Goal: Information Seeking & Learning: Understand process/instructions

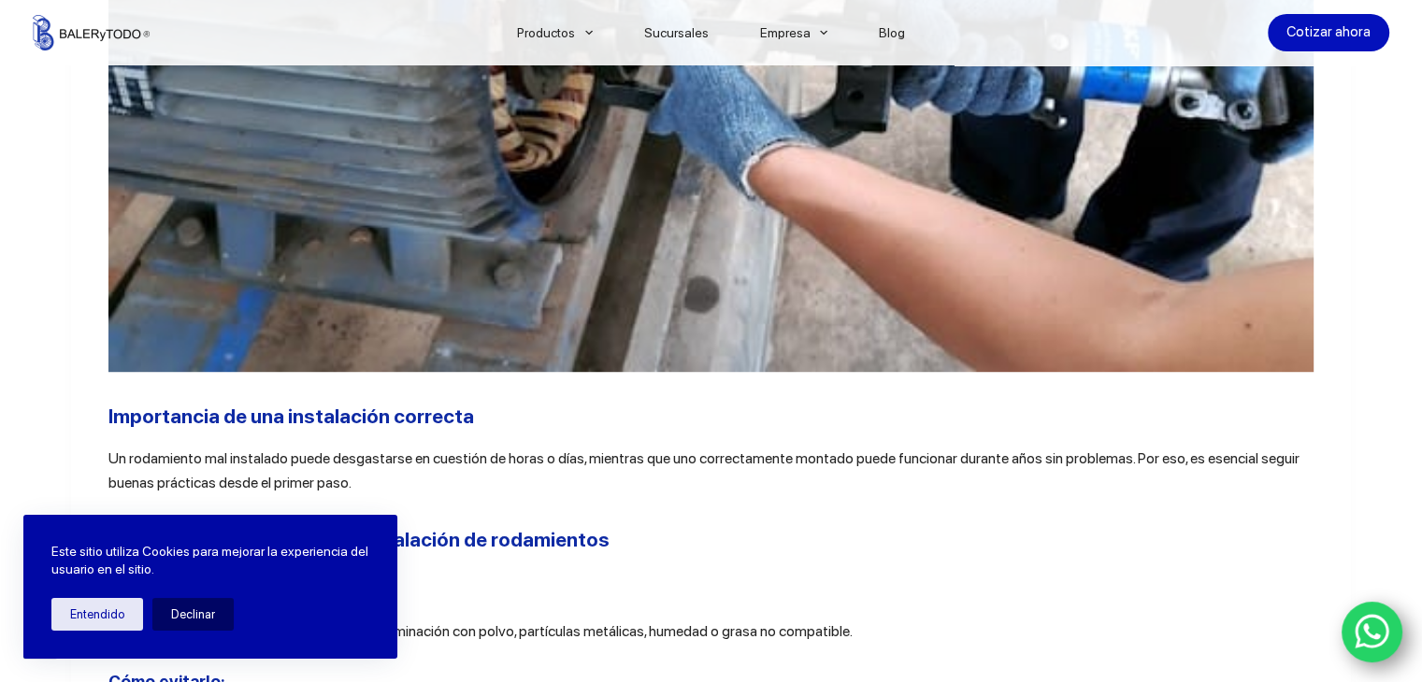
scroll to position [1122, 0]
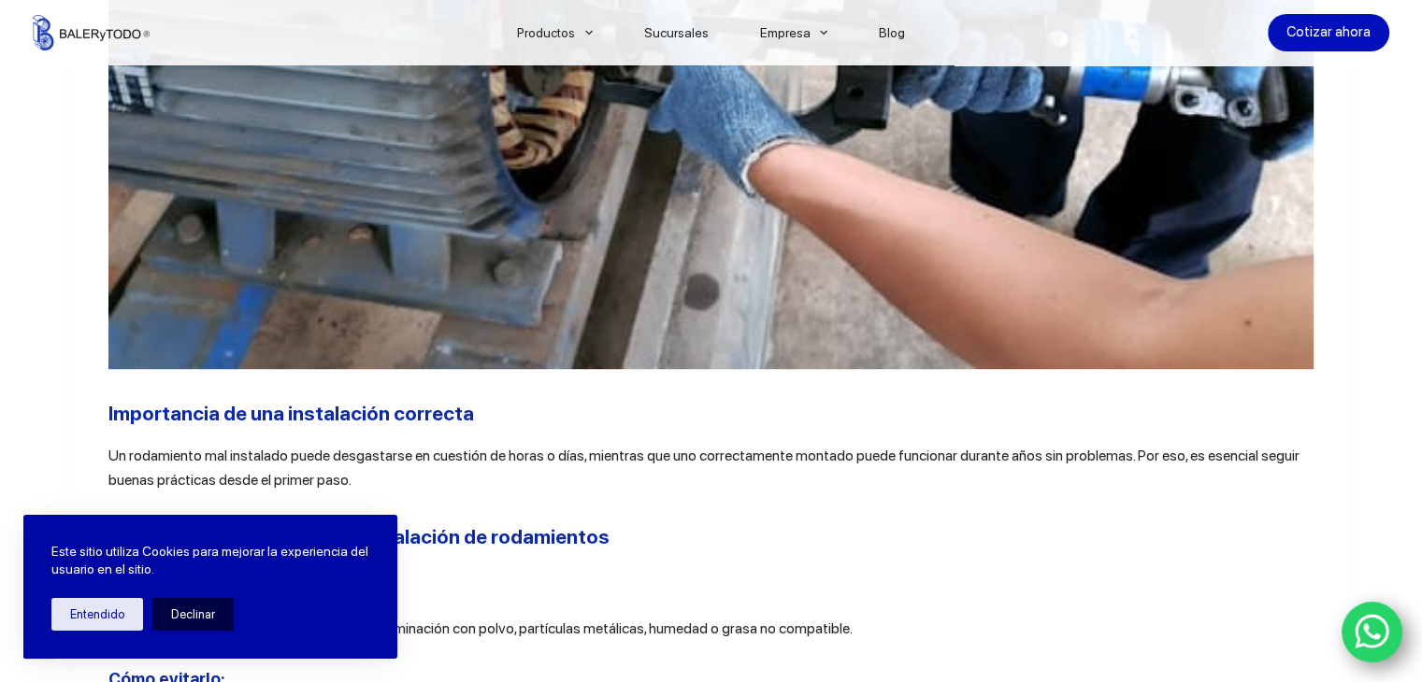
click at [187, 620] on button "Declinar" at bounding box center [192, 614] width 81 height 33
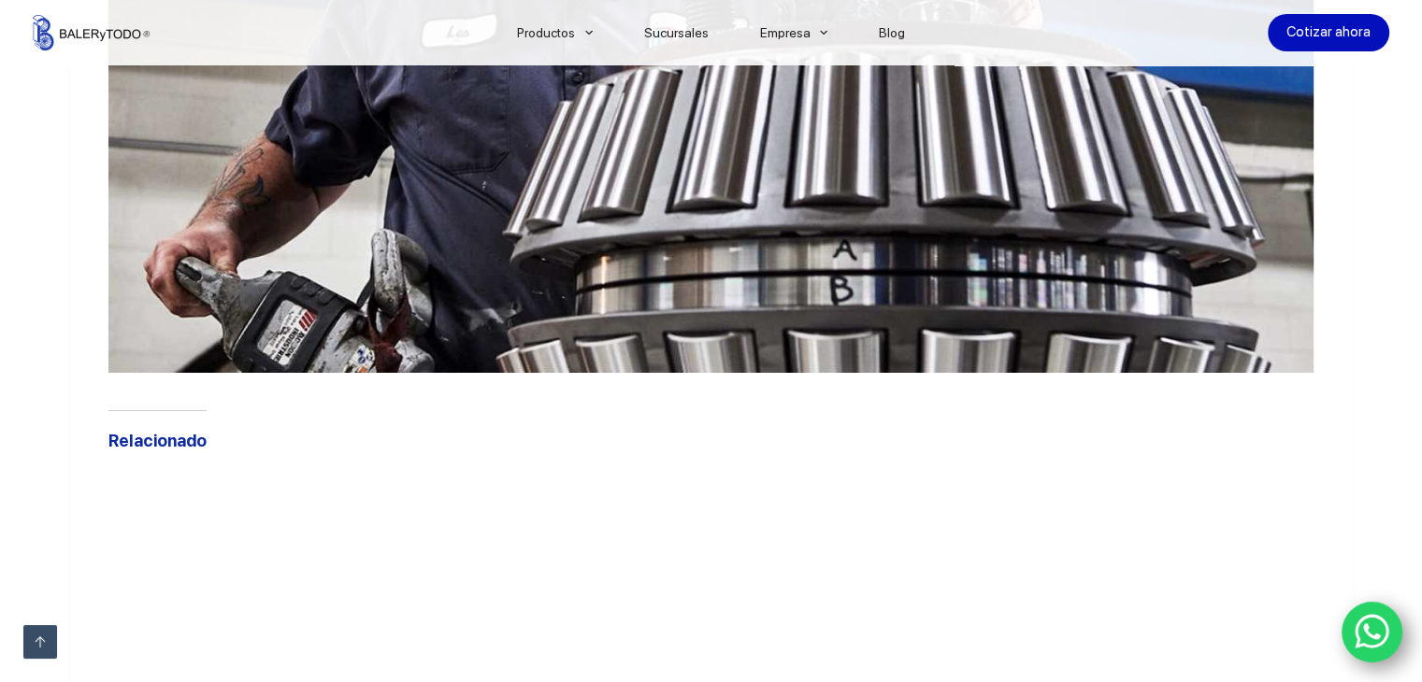
scroll to position [7011, 0]
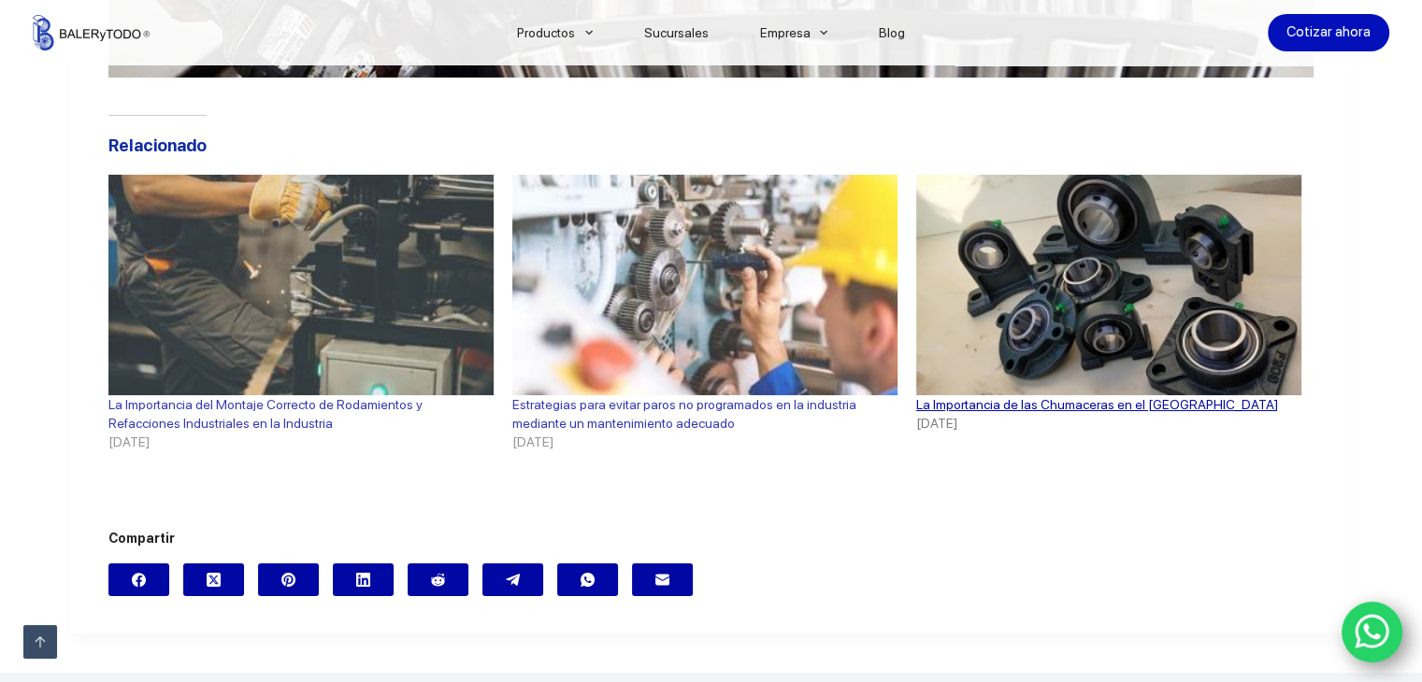
click at [983, 412] on link "La Importancia de las Chumaceras en el [GEOGRAPHIC_DATA]" at bounding box center [1097, 404] width 362 height 15
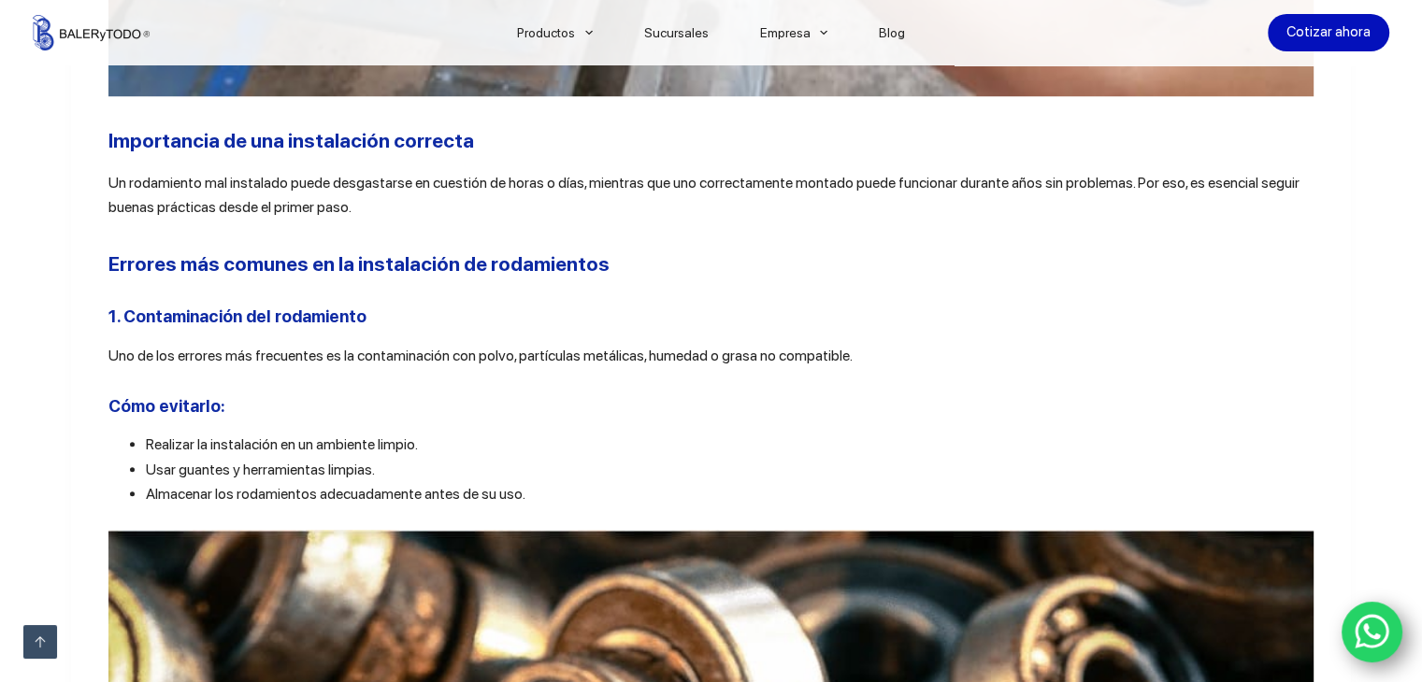
scroll to position [1402, 0]
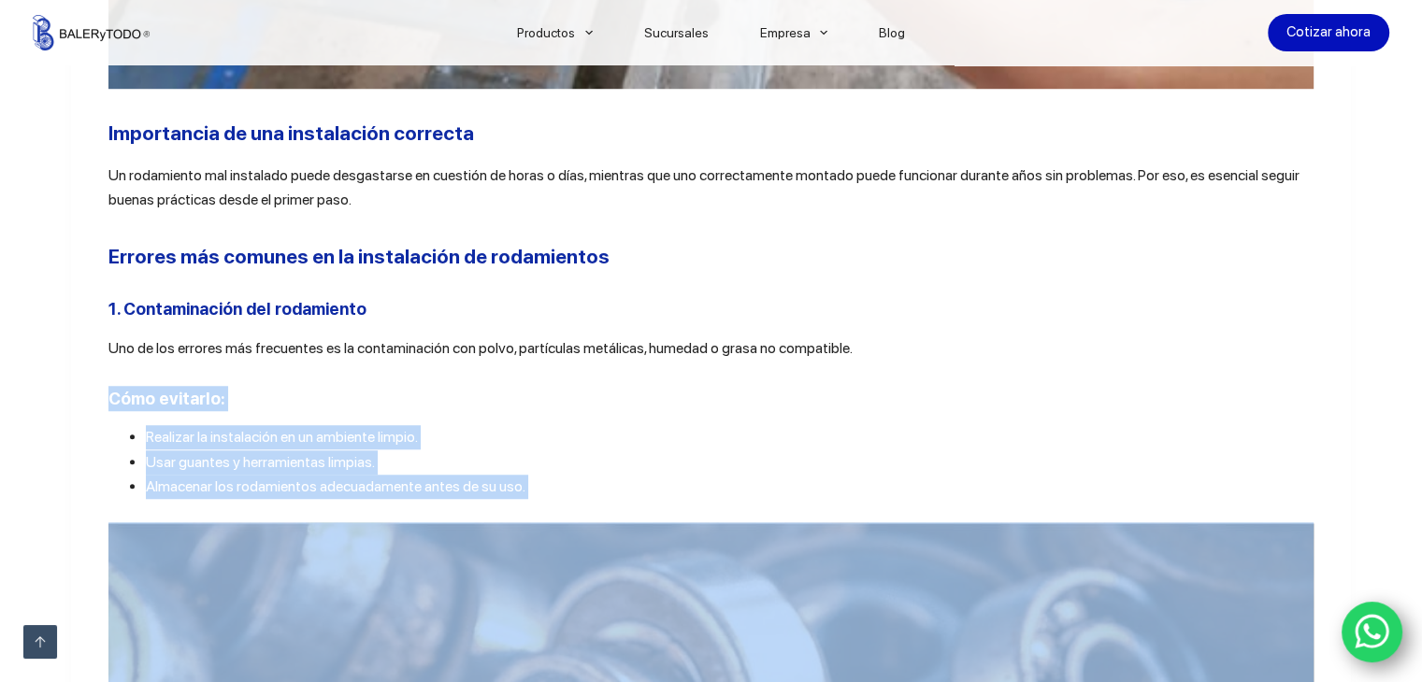
drag, startPoint x: 105, startPoint y: 401, endPoint x: 497, endPoint y: 513, distance: 408.3
click at [581, 438] on li "Realizar la instalación en un ambiente limpio." at bounding box center [730, 437] width 1168 height 24
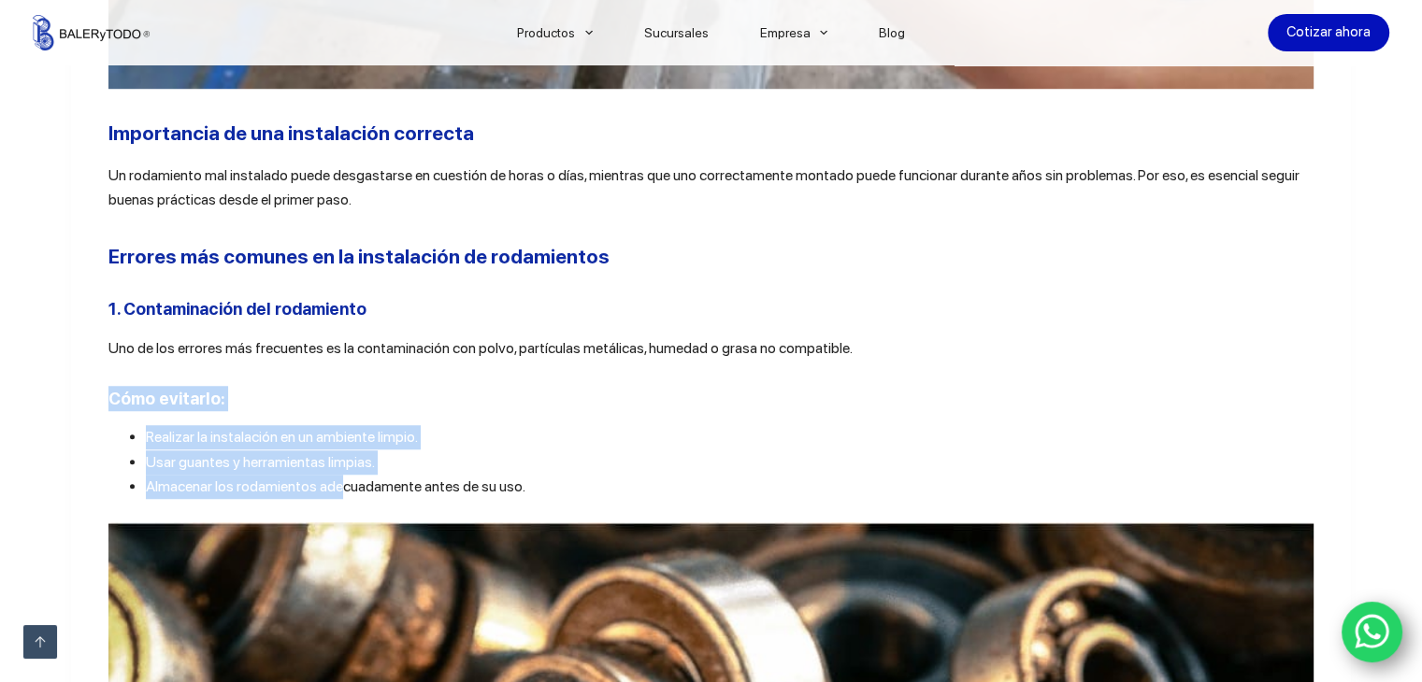
drag, startPoint x: 106, startPoint y: 403, endPoint x: 338, endPoint y: 495, distance: 250.5
click at [483, 440] on li "Realizar la instalación en un ambiente limpio." at bounding box center [730, 437] width 1168 height 24
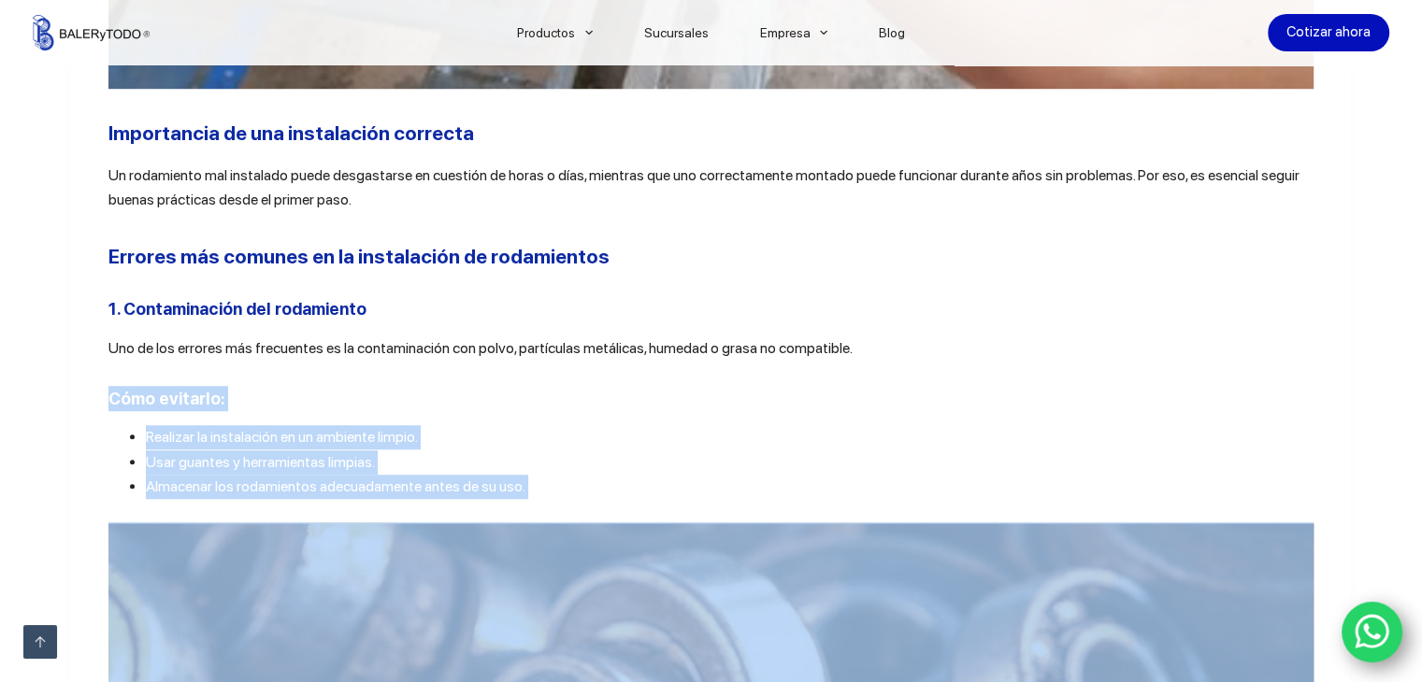
drag, startPoint x: 105, startPoint y: 403, endPoint x: 563, endPoint y: 511, distance: 470.7
copy div "Cómo evitarlo: Realizar la instalación en un ambiente limpio. Usar guantes y he…"
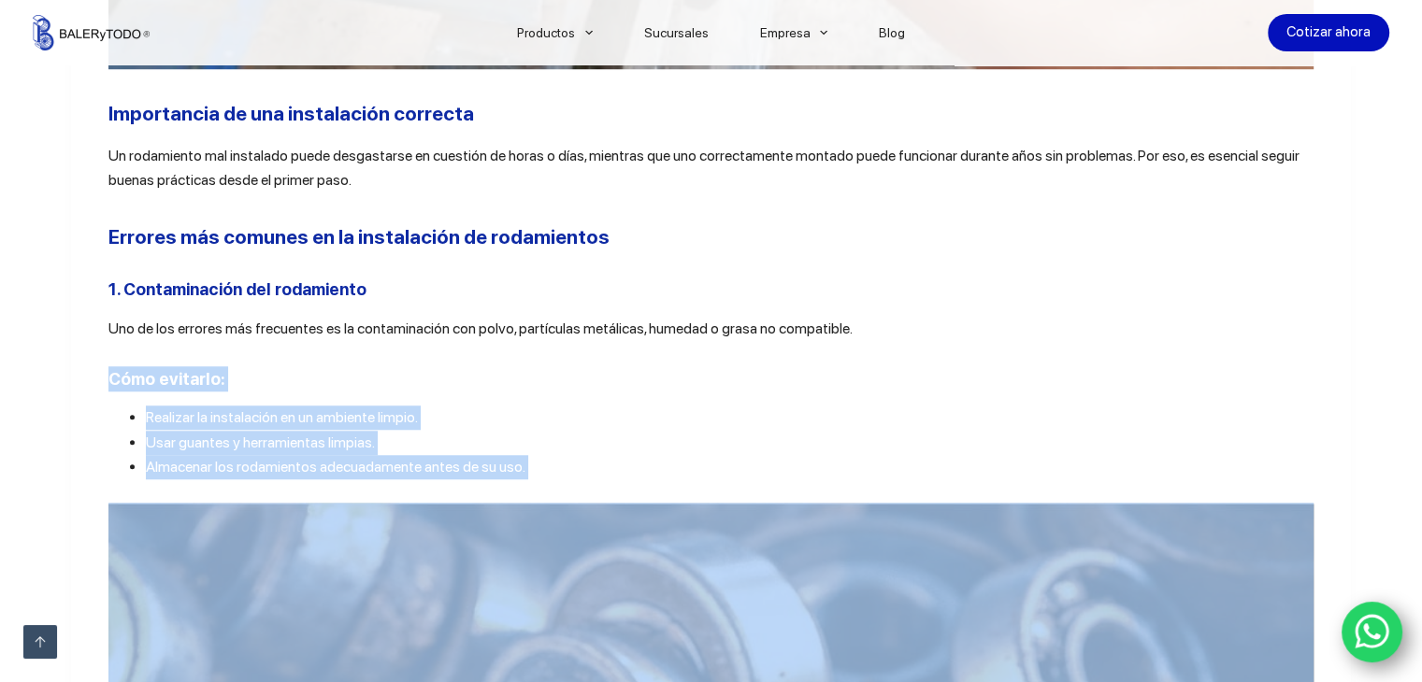
scroll to position [1496, 0]
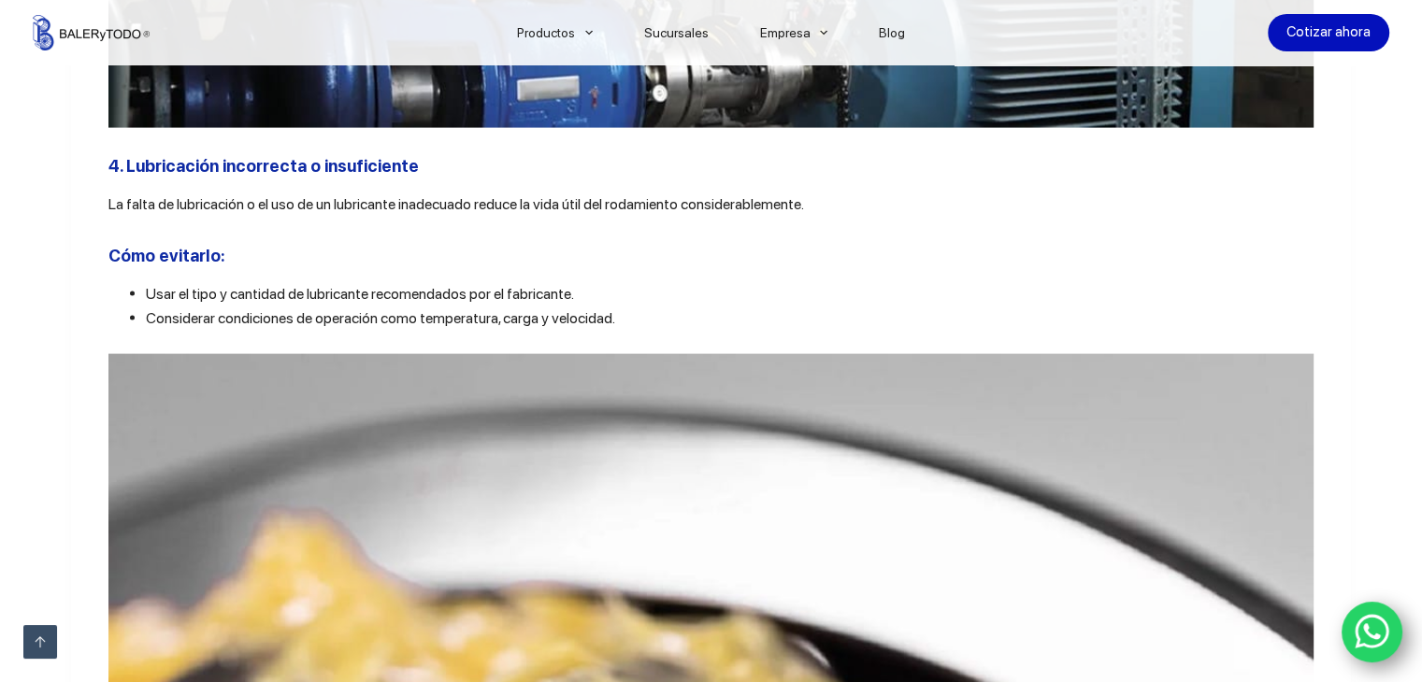
scroll to position [4113, 0]
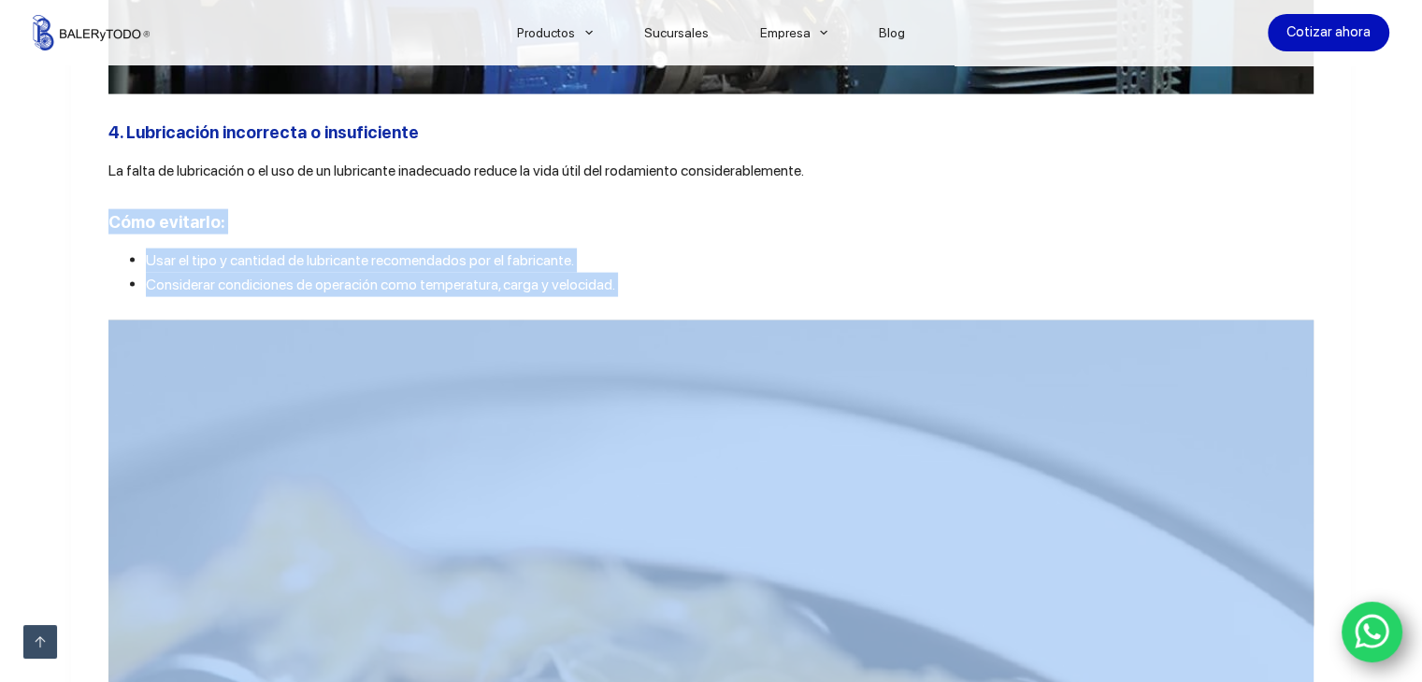
drag, startPoint x: 105, startPoint y: 244, endPoint x: 583, endPoint y: 341, distance: 488.4
copy div "Cómo evitarlo: Usar el tipo y cantidad de lubricante recomendados por el fabric…"
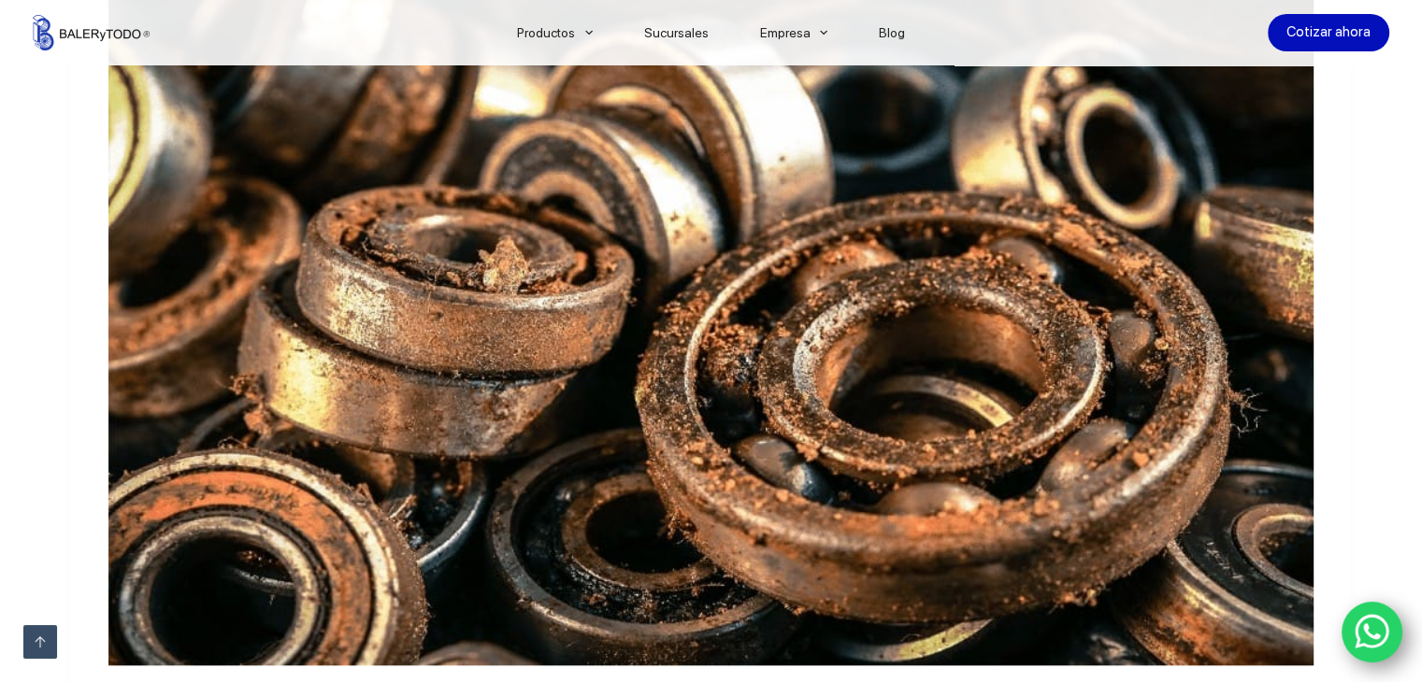
scroll to position [1683, 0]
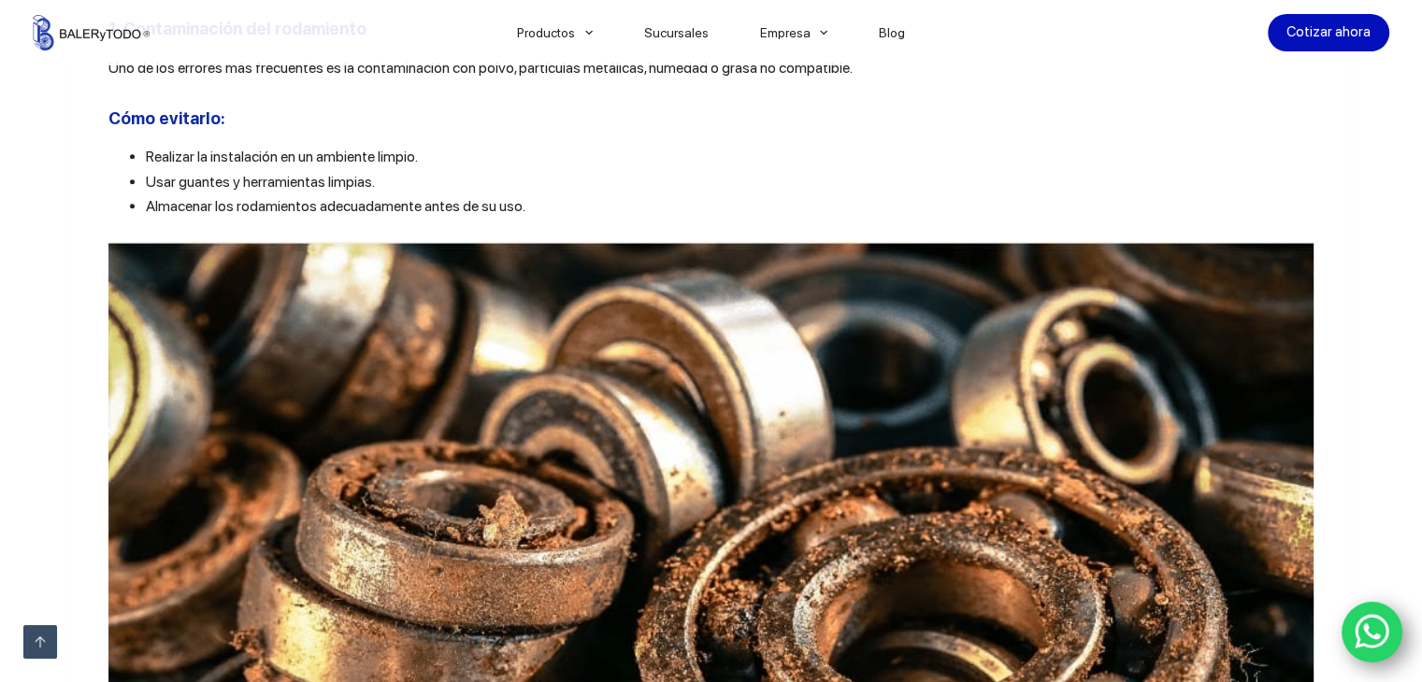
click at [580, 191] on li "Usar guantes y herramientas limpias." at bounding box center [730, 182] width 1168 height 24
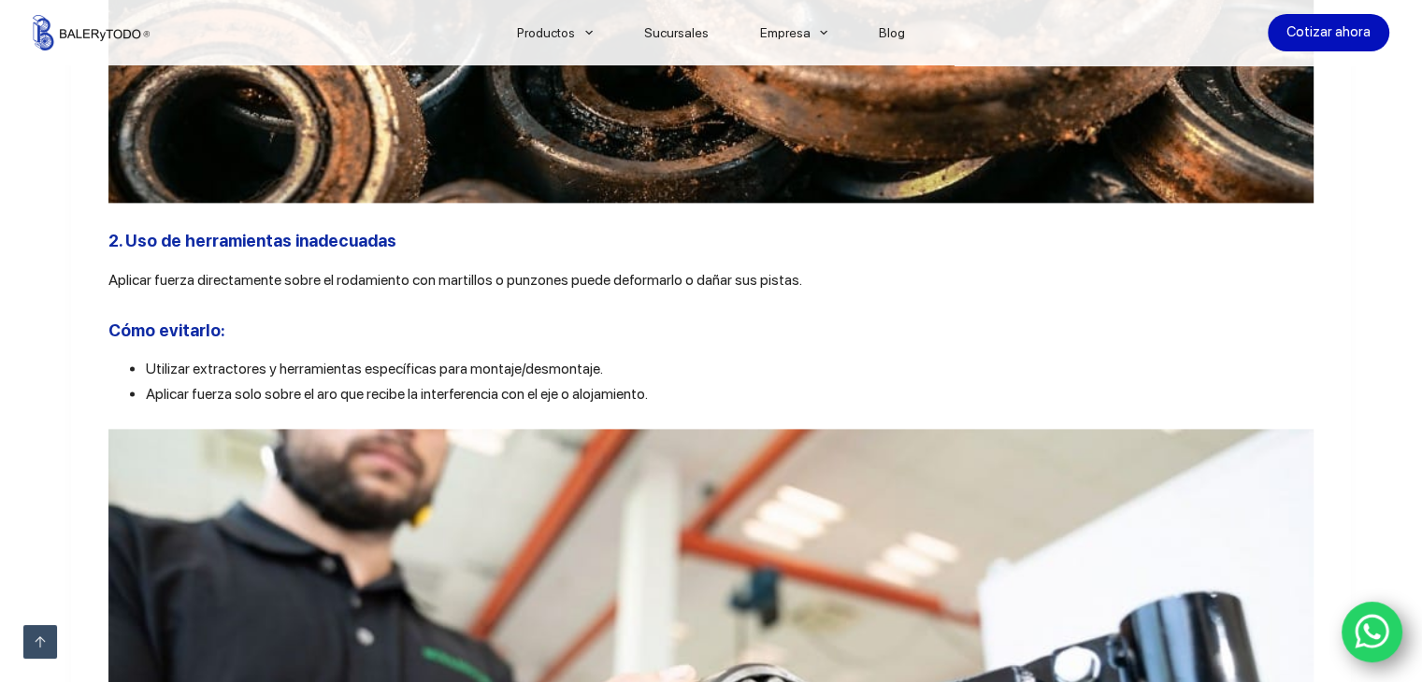
scroll to position [2431, 0]
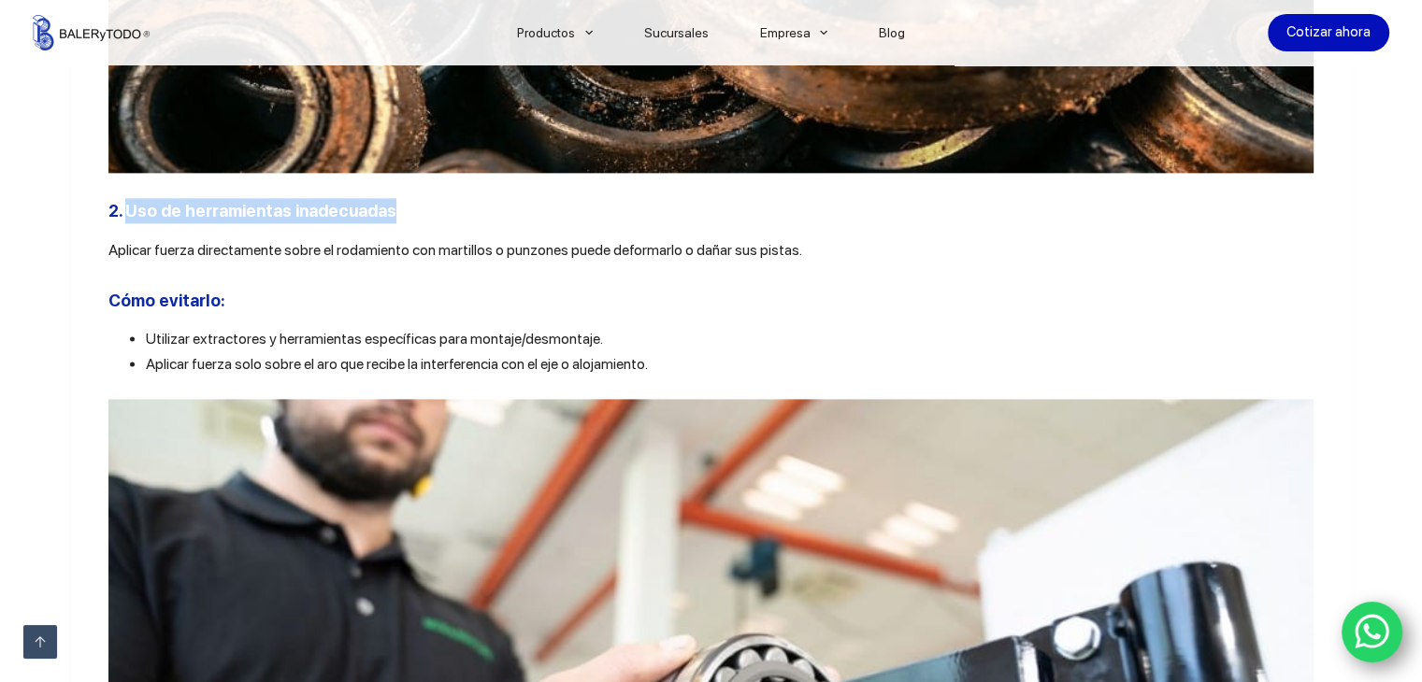
drag, startPoint x: 117, startPoint y: 225, endPoint x: 389, endPoint y: 219, distance: 272.1
click at [389, 219] on h3 "2. Uso de herramientas inadecuadas" at bounding box center [710, 210] width 1205 height 25
copy b "Uso de herramientas inadecuadas"
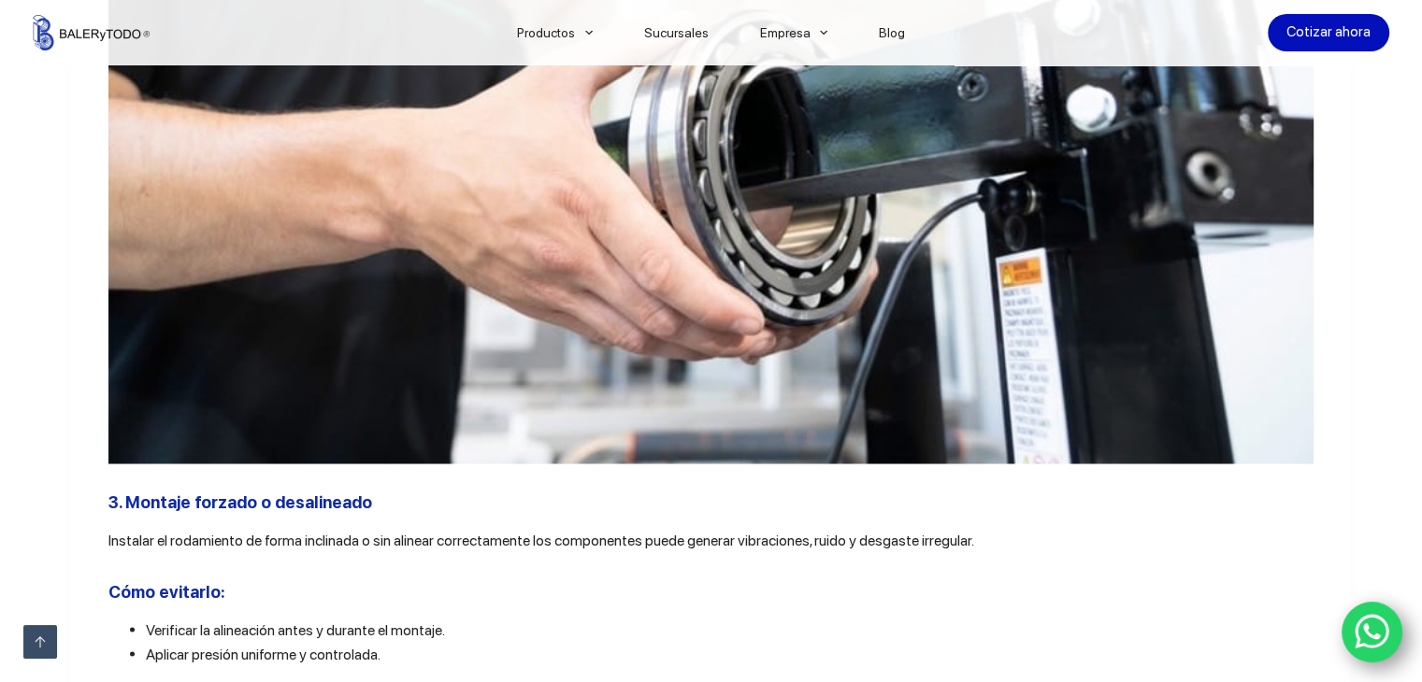
scroll to position [3365, 0]
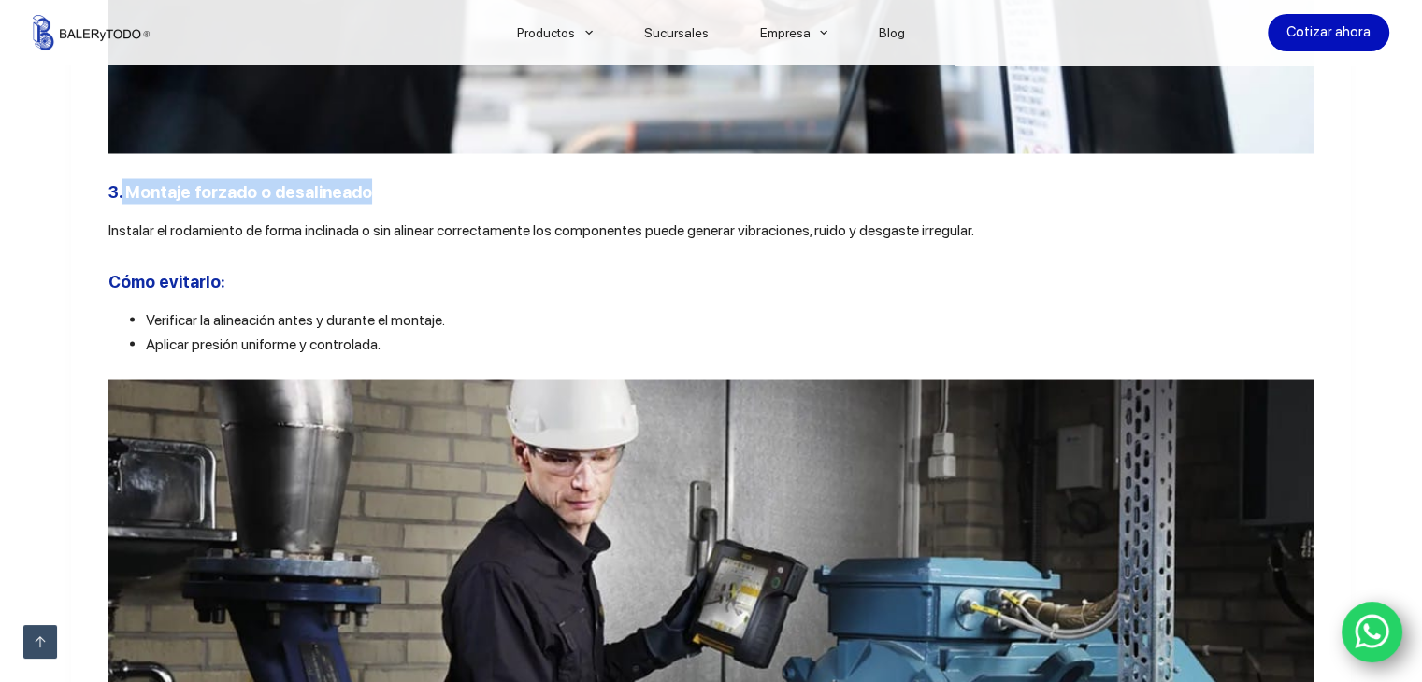
drag, startPoint x: 116, startPoint y: 210, endPoint x: 355, endPoint y: 194, distance: 239.8
copy b "Montaje forzado o desalineado"
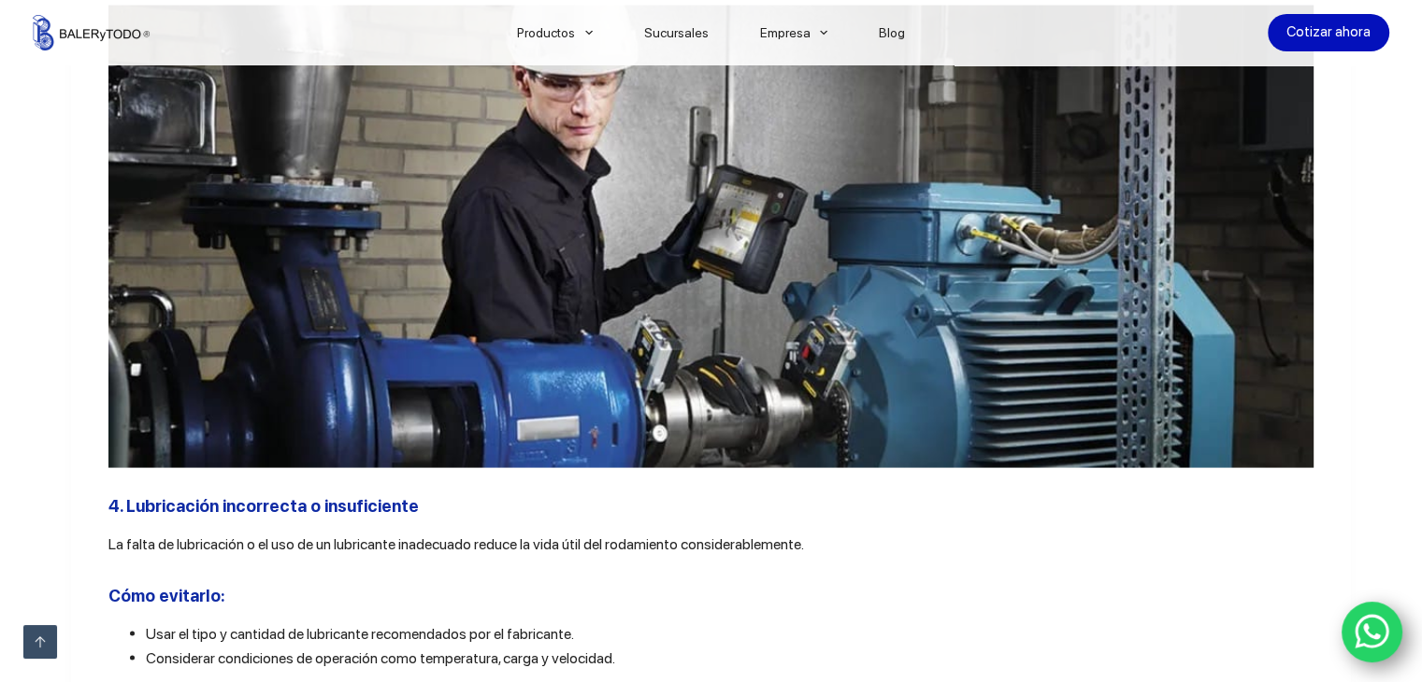
scroll to position [4020, 0]
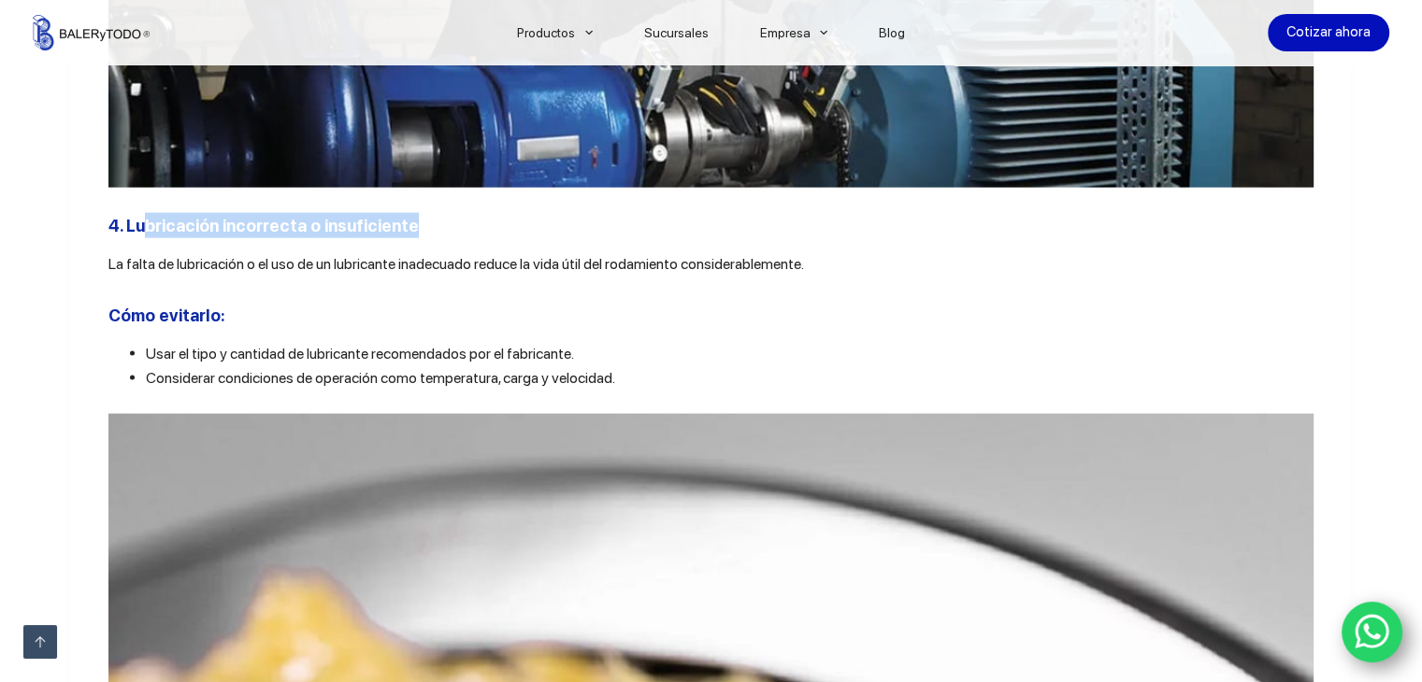
drag, startPoint x: 422, startPoint y: 250, endPoint x: 135, endPoint y: 263, distance: 287.3
click at [135, 238] on h3 "4. Lubricación incorrecta o insuficiente" at bounding box center [710, 225] width 1205 height 25
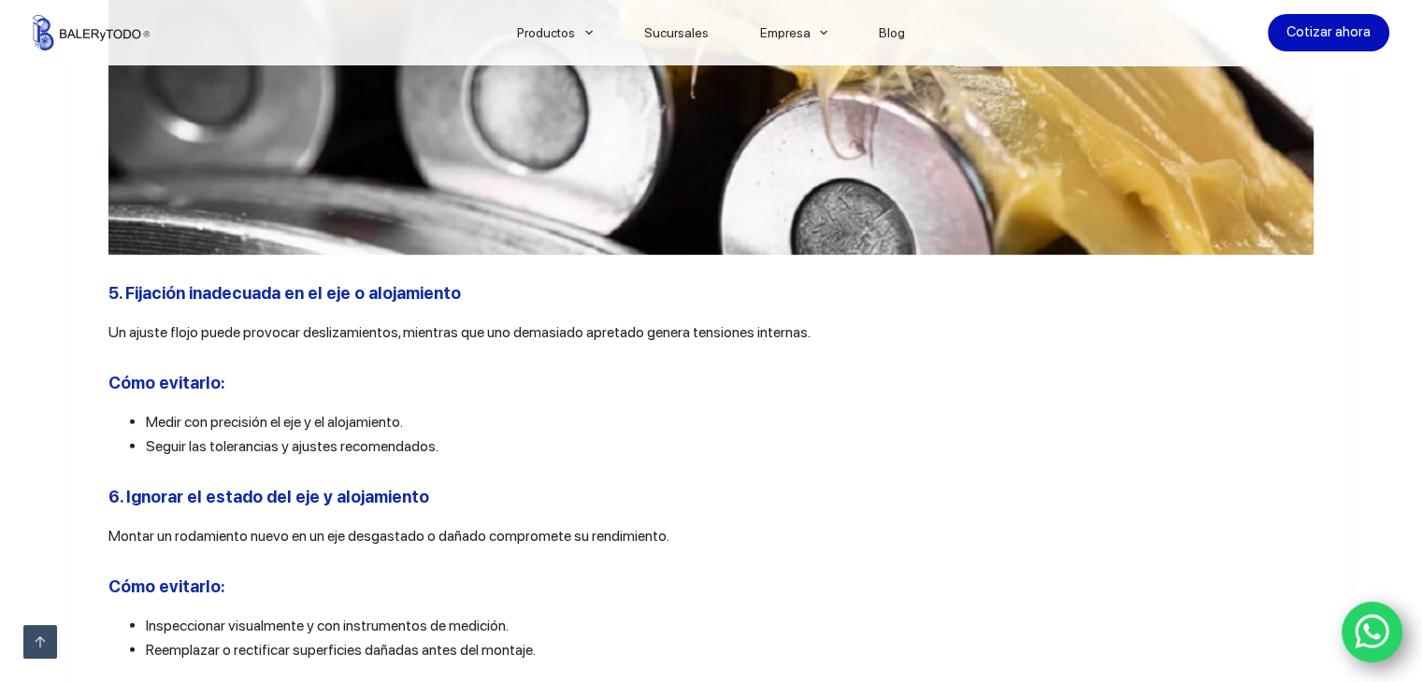
scroll to position [4861, 0]
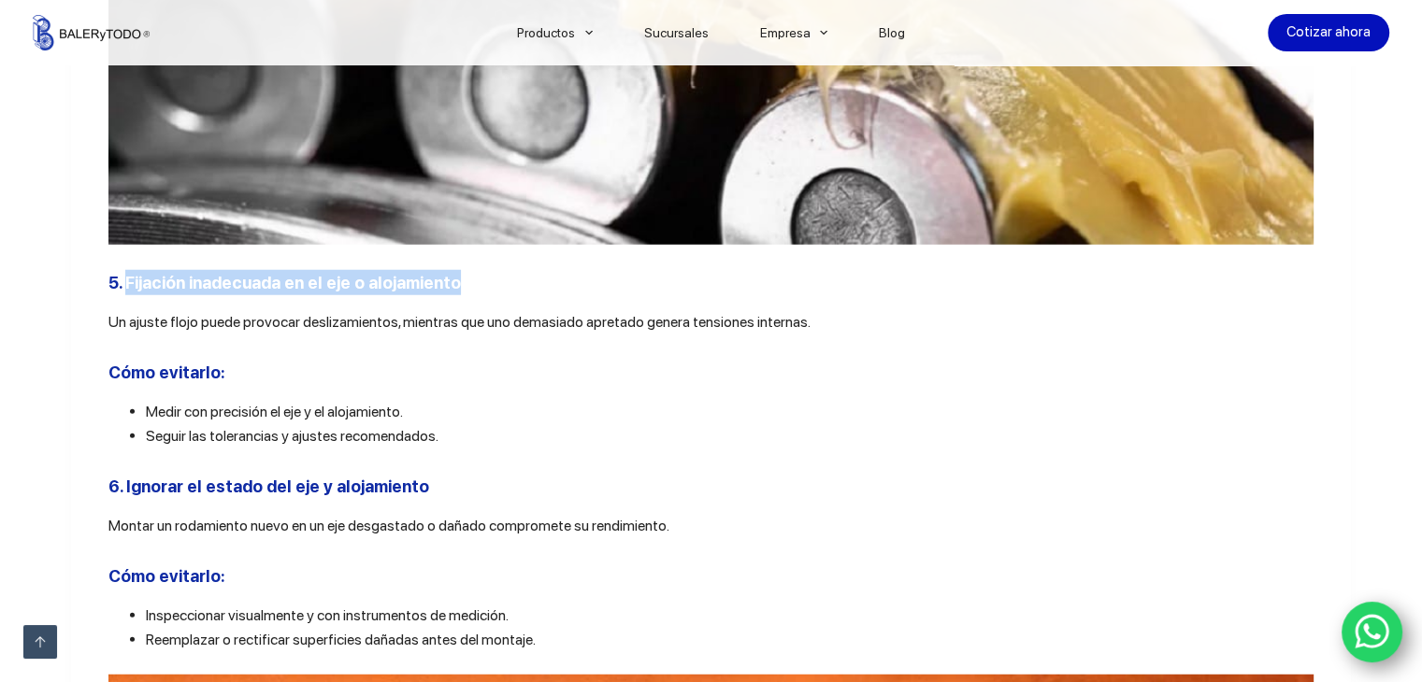
drag, startPoint x: 467, startPoint y: 313, endPoint x: 120, endPoint y: 325, distance: 348.0
click at [120, 295] on h3 "5. Fijación inadecuada en el eje o alojamiento" at bounding box center [710, 282] width 1205 height 25
copy b "Fijación inadecuada en el eje o alojamiento"
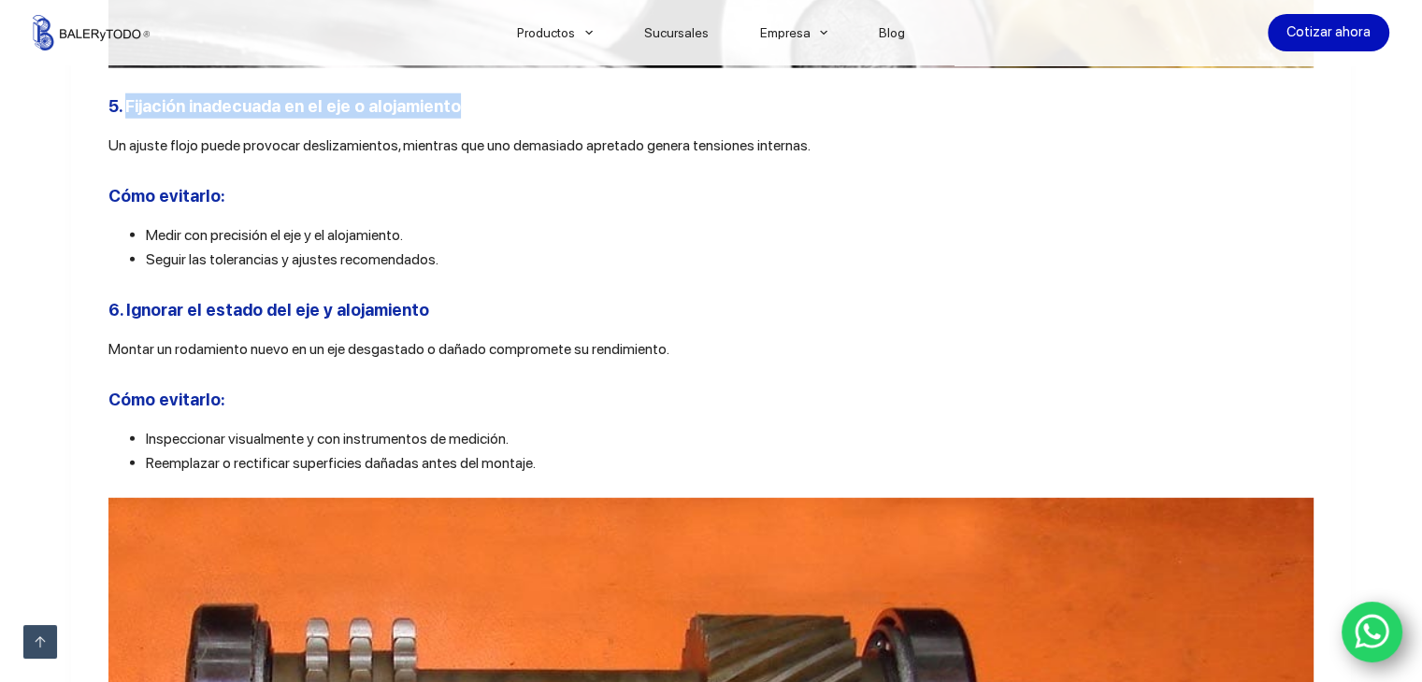
scroll to position [5142, 0]
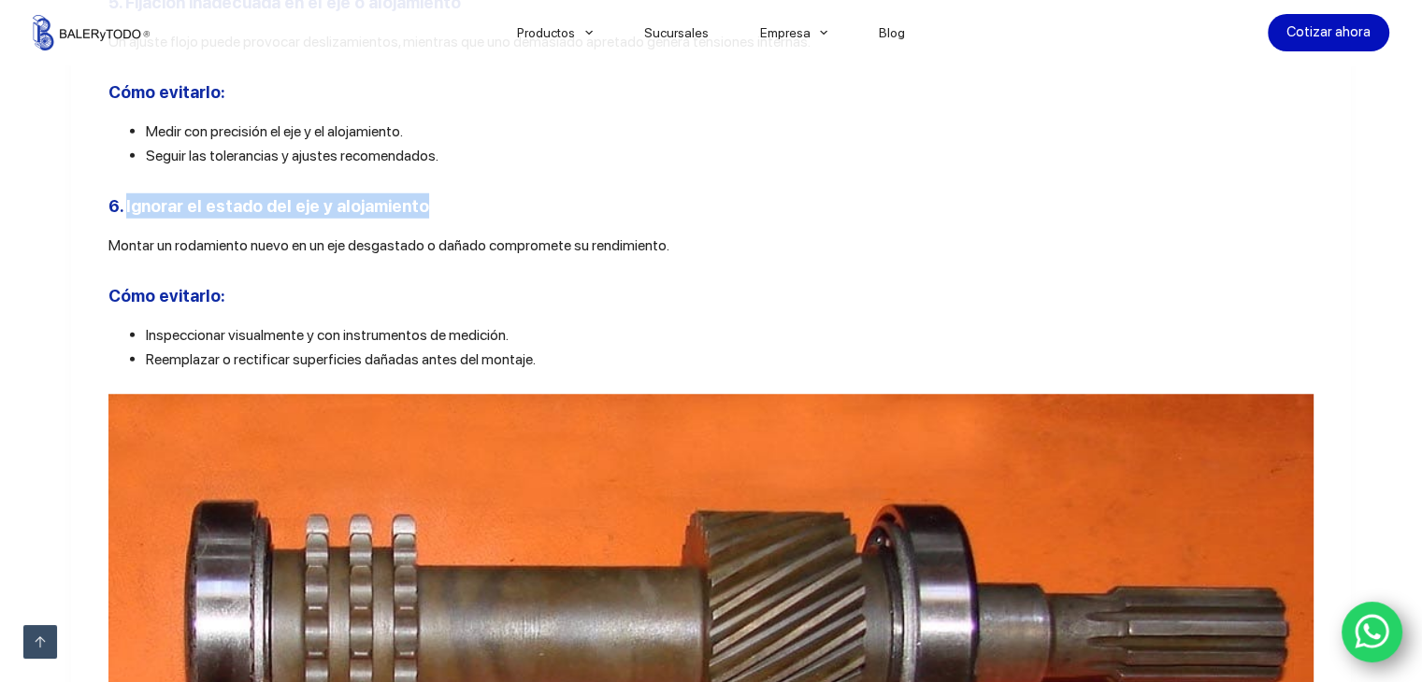
drag, startPoint x: 411, startPoint y: 239, endPoint x: 121, endPoint y: 243, distance: 290.8
click at [121, 219] on h3 "6. Ignorar el estado del eje y alojamiento" at bounding box center [710, 206] width 1205 height 25
copy b "Ignorar el estado del eje y alojamiento"
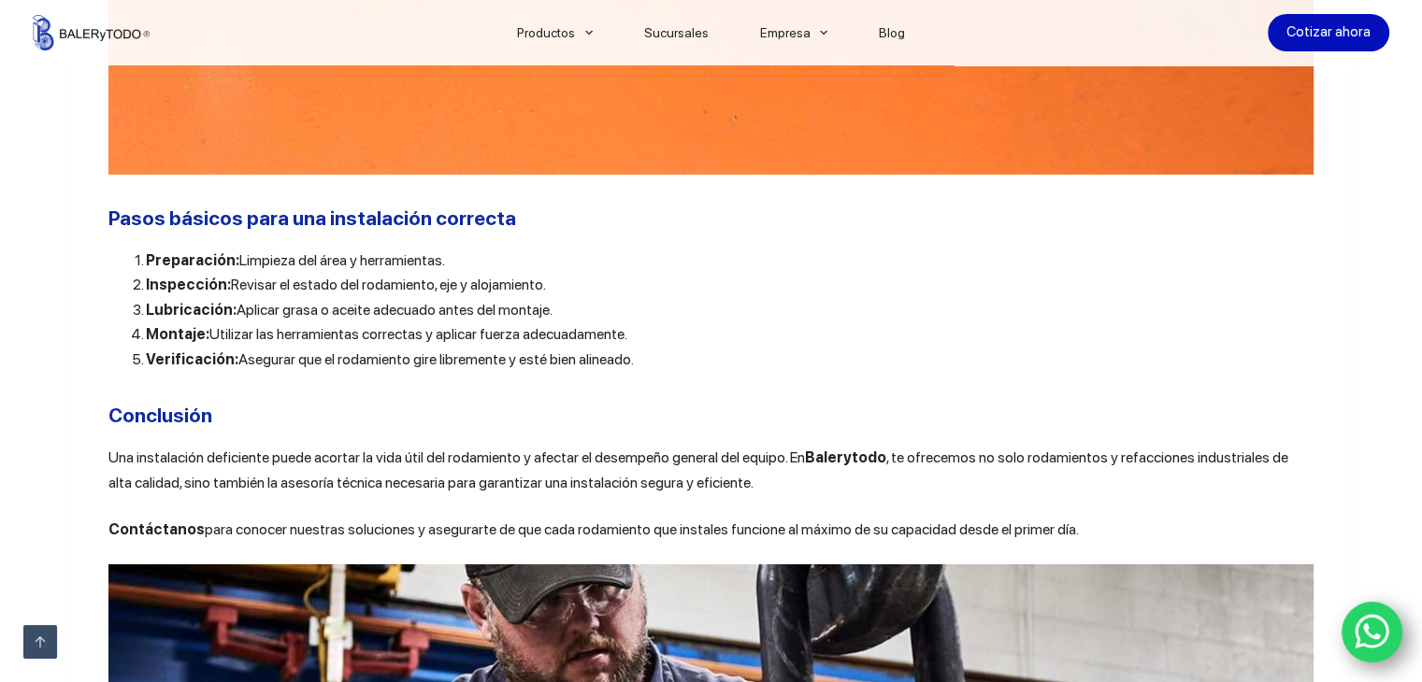
scroll to position [5983, 0]
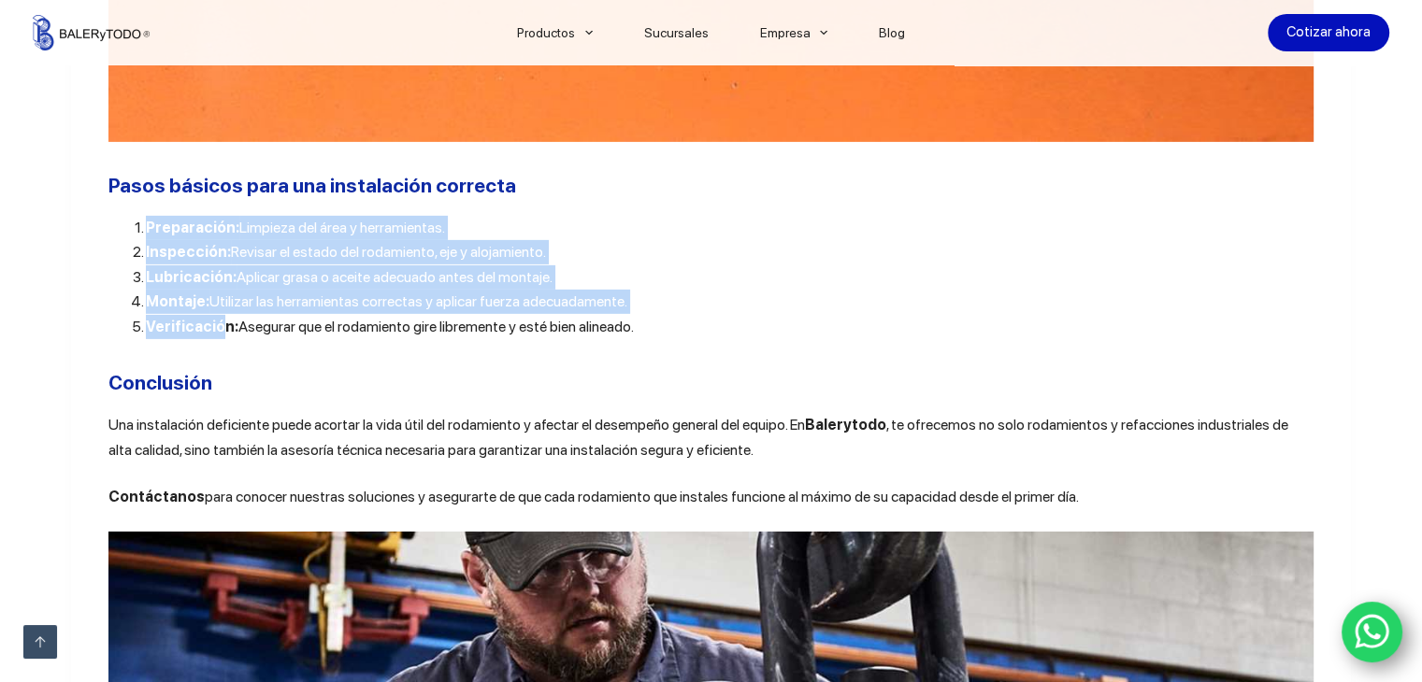
drag, startPoint x: 122, startPoint y: 263, endPoint x: 213, endPoint y: 375, distance: 144.8
click at [213, 339] on ol "Preparación: Limpieza del área y herramientas. Inspección: Revisar el estado de…" at bounding box center [710, 277] width 1205 height 123
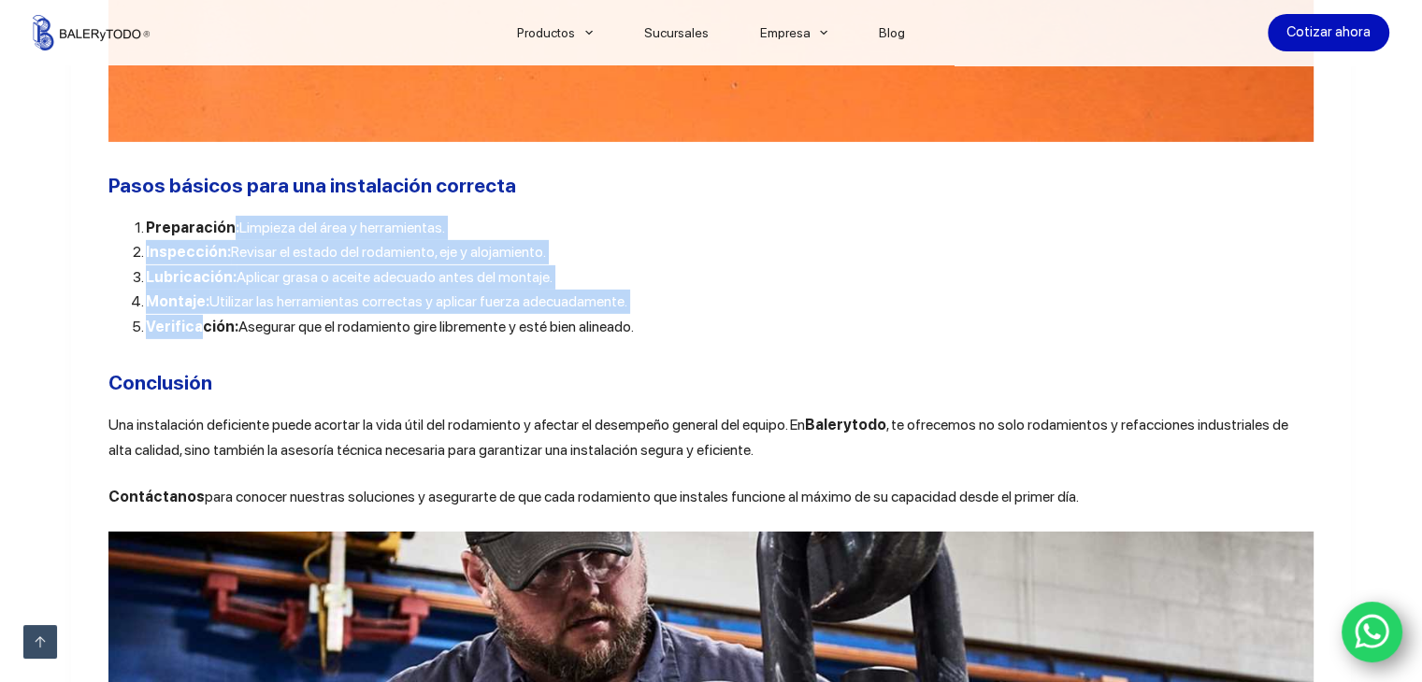
drag, startPoint x: 222, startPoint y: 267, endPoint x: 196, endPoint y: 363, distance: 98.9
click at [194, 339] on ol "Preparación: Limpieza del área y herramientas. Inspección: Revisar el estado de…" at bounding box center [710, 277] width 1205 height 123
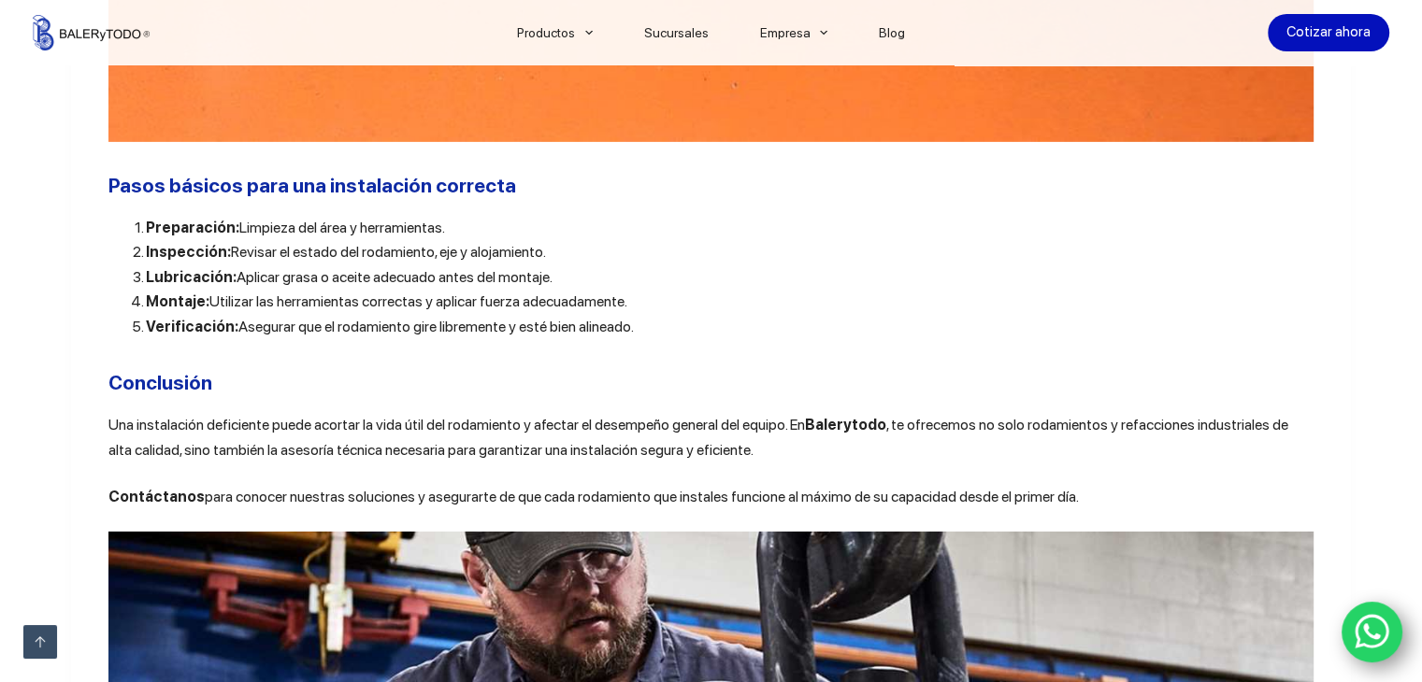
drag, startPoint x: 123, startPoint y: 263, endPoint x: 631, endPoint y: 377, distance: 520.3
click at [631, 339] on ol "Preparación: Limpieza del área y herramientas. Inspección: Revisar el estado de…" at bounding box center [710, 277] width 1205 height 123
copy ol "Preparación: Limpieza del área y herramientas. Inspección: Revisar el estado de…"
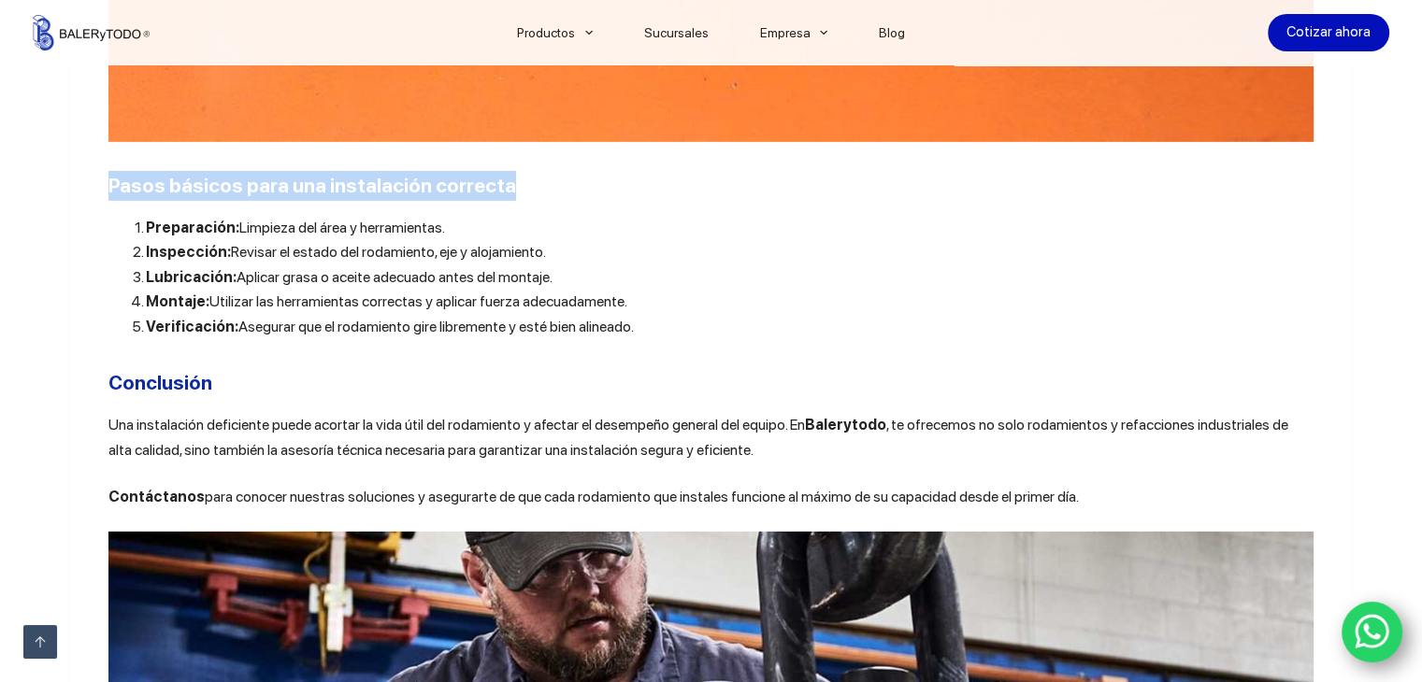
drag, startPoint x: 521, startPoint y: 220, endPoint x: 93, endPoint y: 208, distance: 428.3
copy b "Pasos básicos para una instalación correcta"
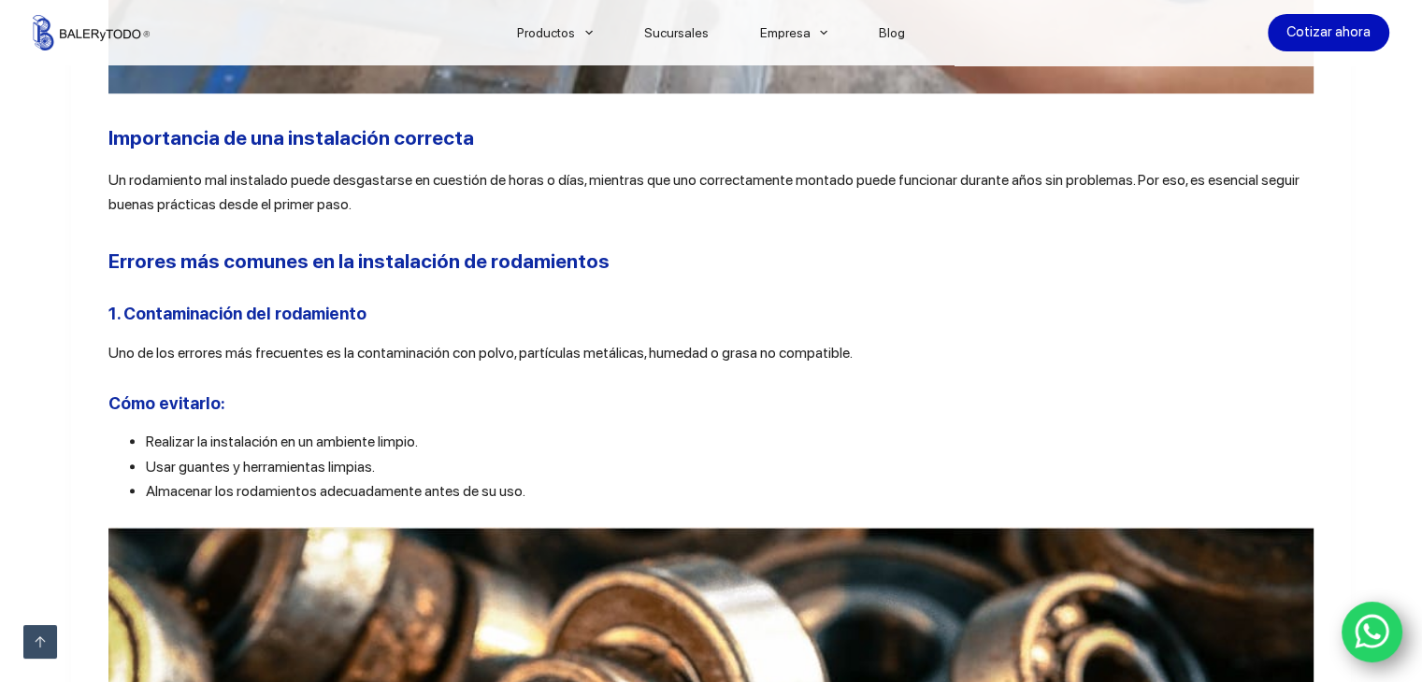
scroll to position [1402, 0]
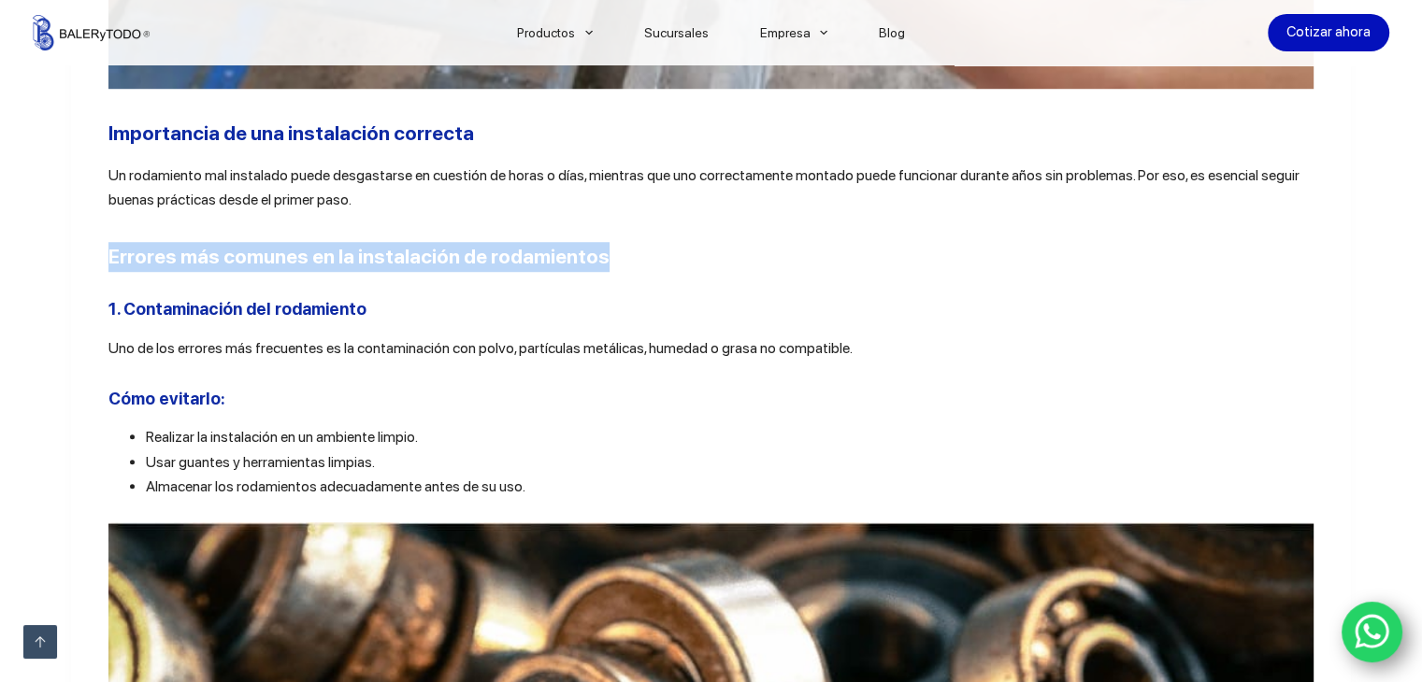
drag, startPoint x: 583, startPoint y: 261, endPoint x: 22, endPoint y: 232, distance: 562.6
